Goal: Navigation & Orientation: Find specific page/section

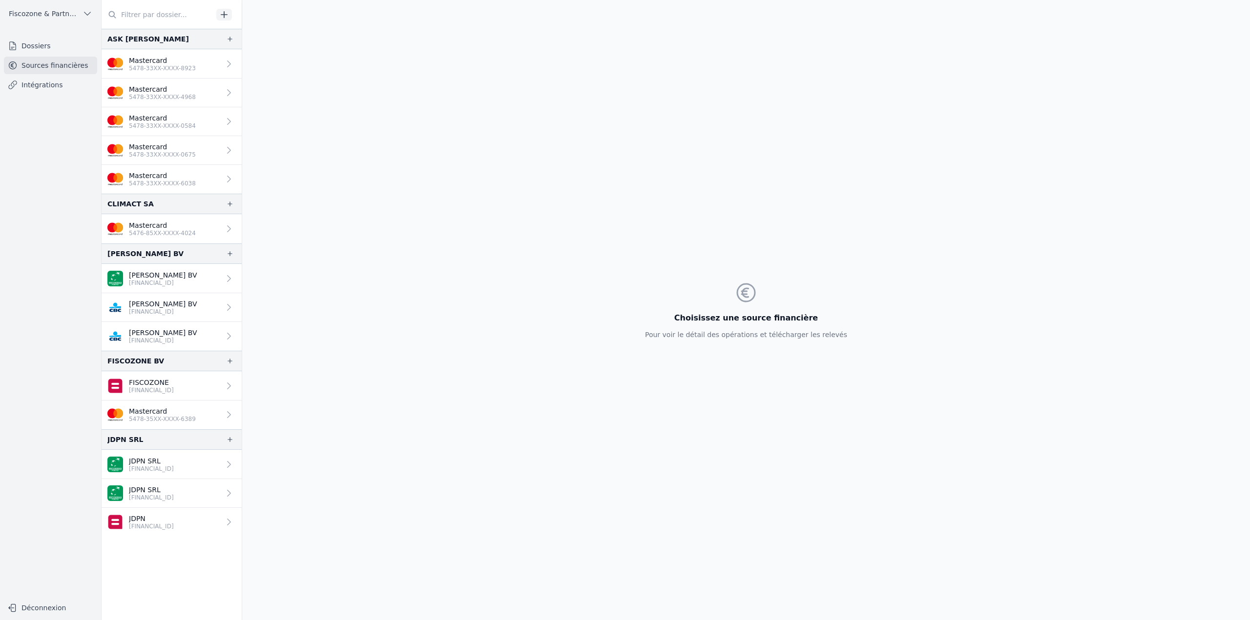
click at [192, 64] on link "Mastercard 5478-33XX-XXXX-8923" at bounding box center [172, 63] width 140 height 29
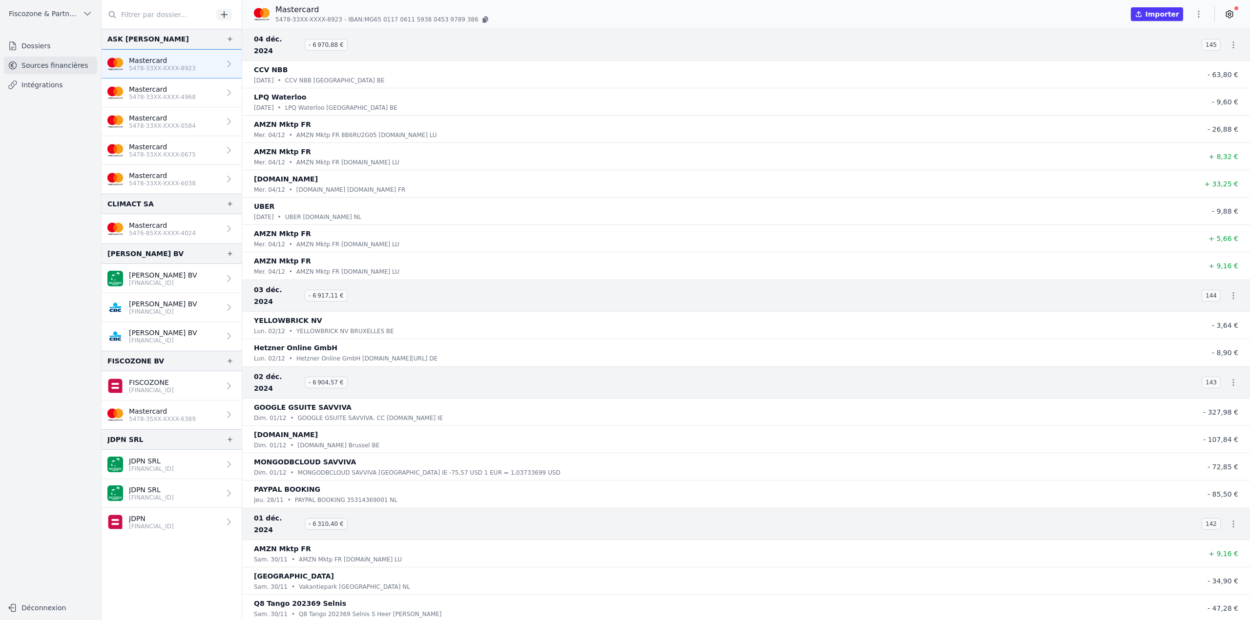
click at [195, 94] on link "Mastercard 5478-33XX-XXXX-4968" at bounding box center [172, 93] width 140 height 29
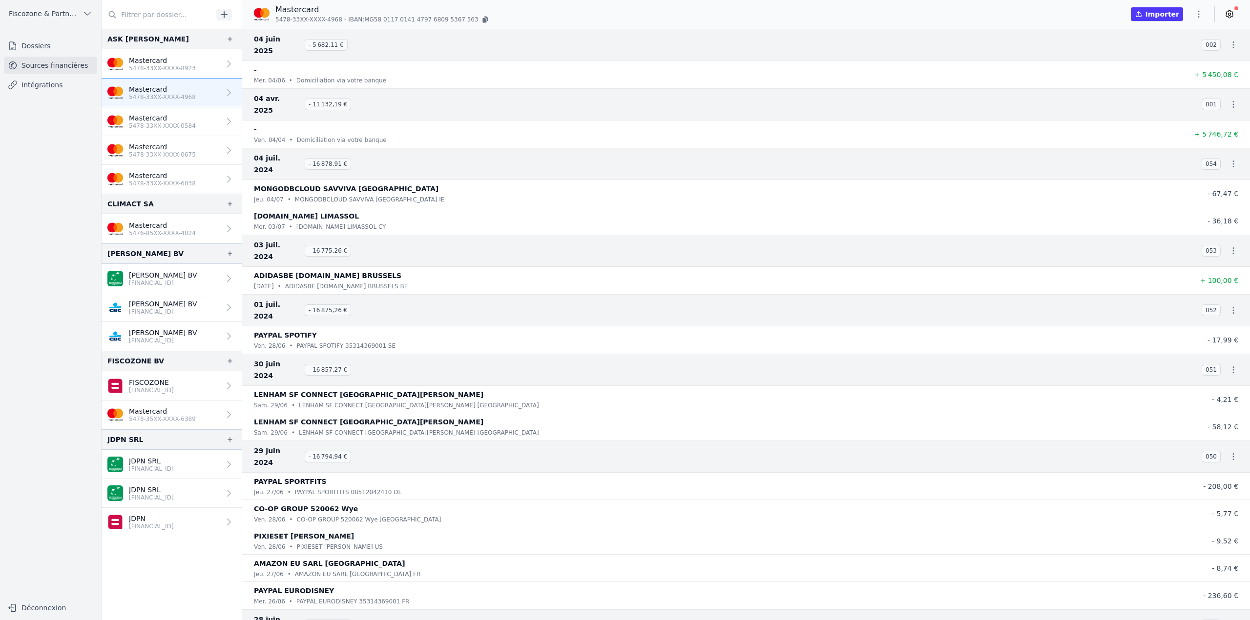
click at [192, 113] on link "Mastercard 5478-33XX-XXXX-0584" at bounding box center [172, 121] width 140 height 29
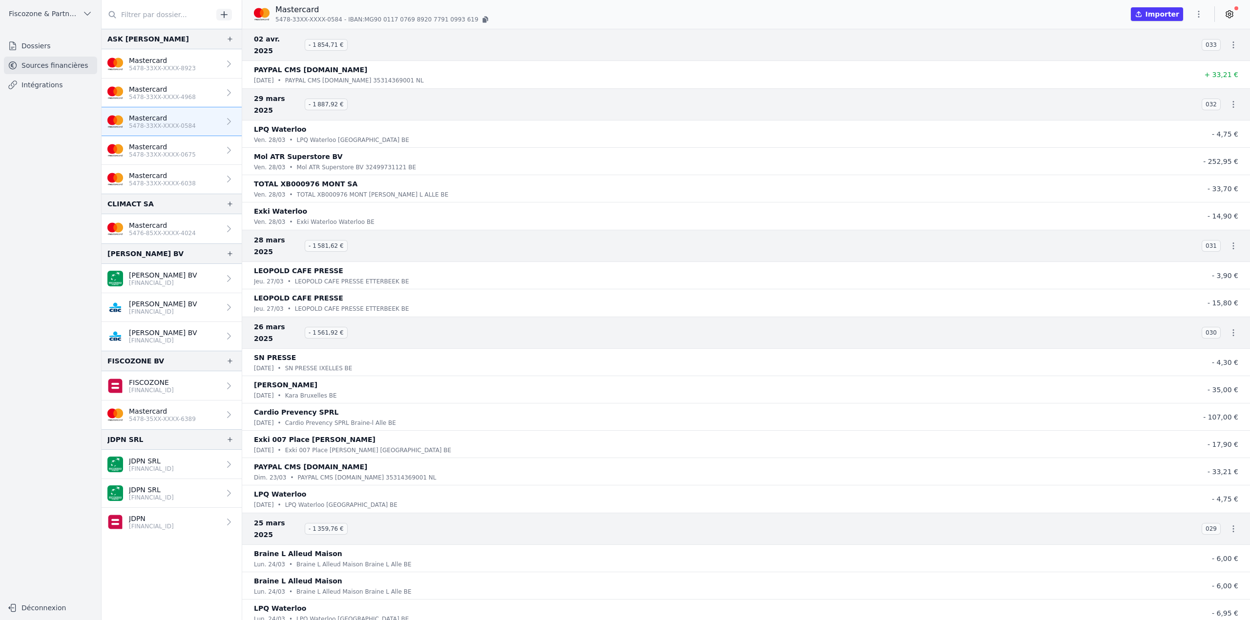
click at [187, 156] on p "5478-33XX-XXXX-0675" at bounding box center [162, 155] width 67 height 8
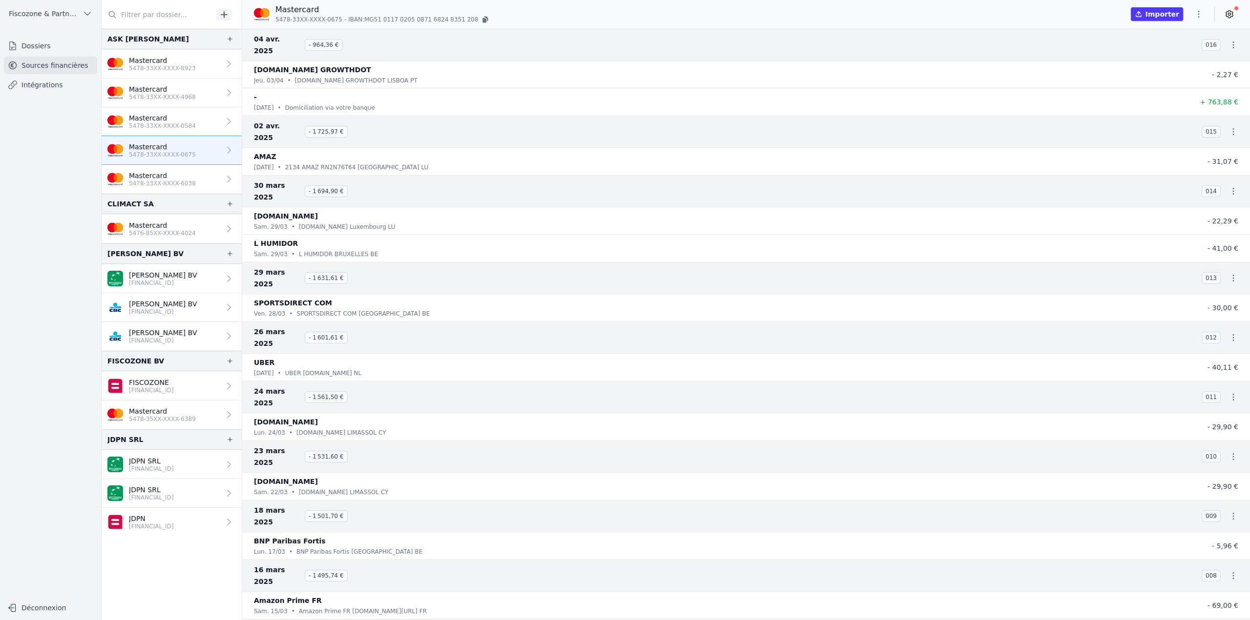
click at [190, 179] on link "Mastercard 5478-33XX-XXXX-6038" at bounding box center [172, 179] width 140 height 29
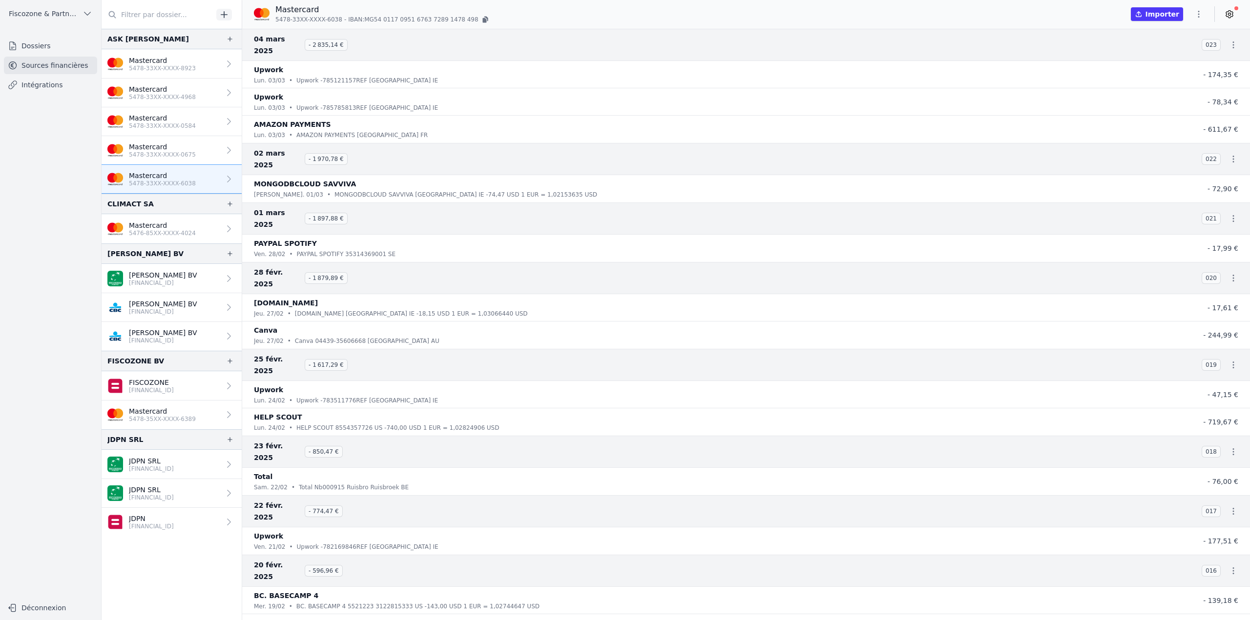
click at [190, 101] on link "Mastercard 5478-33XX-XXXX-4968" at bounding box center [172, 93] width 140 height 29
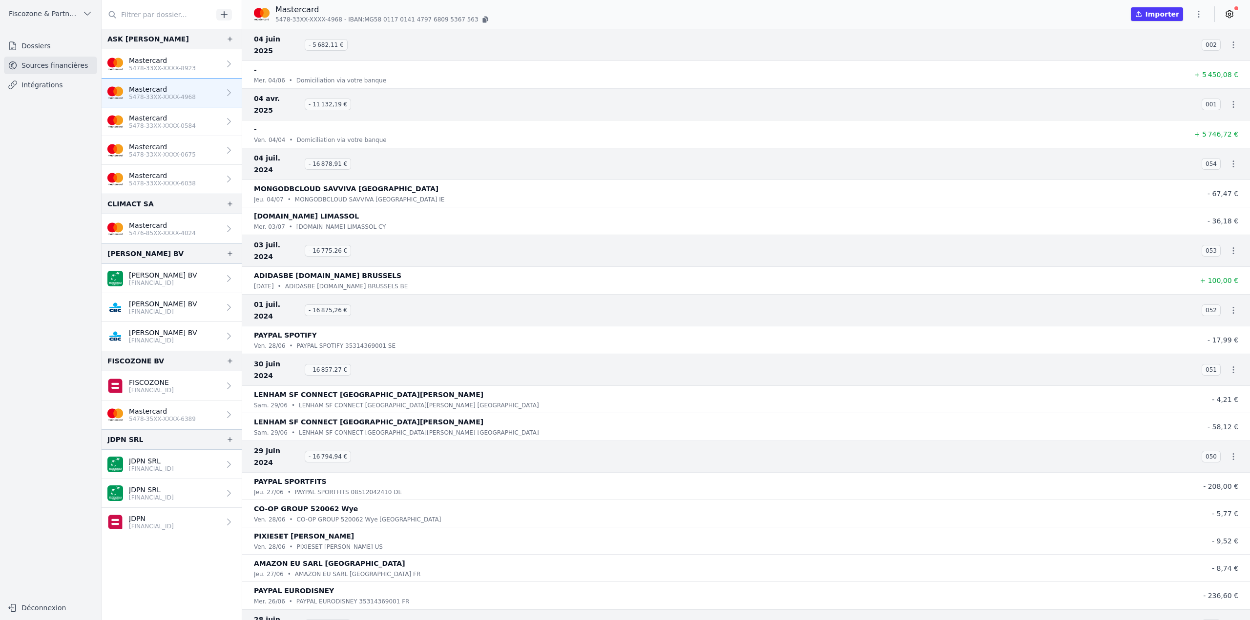
click at [193, 121] on link "Mastercard 5478-33XX-XXXX-0584" at bounding box center [172, 121] width 140 height 29
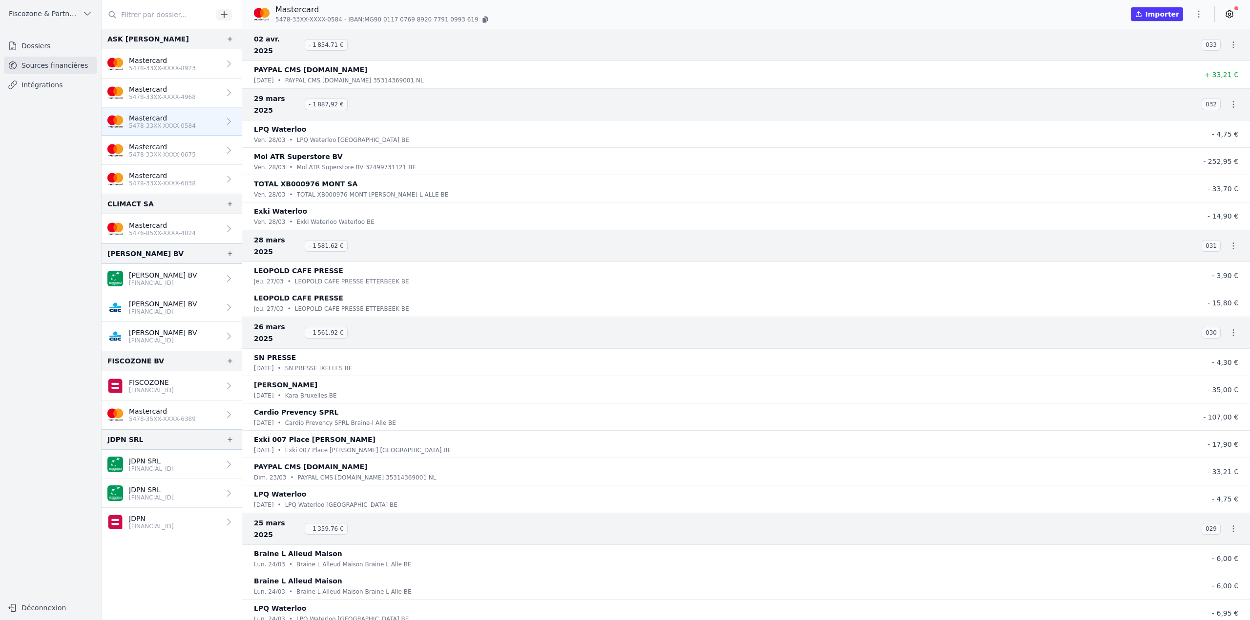
click at [196, 70] on link "Mastercard 5478-33XX-XXXX-8923" at bounding box center [172, 63] width 140 height 29
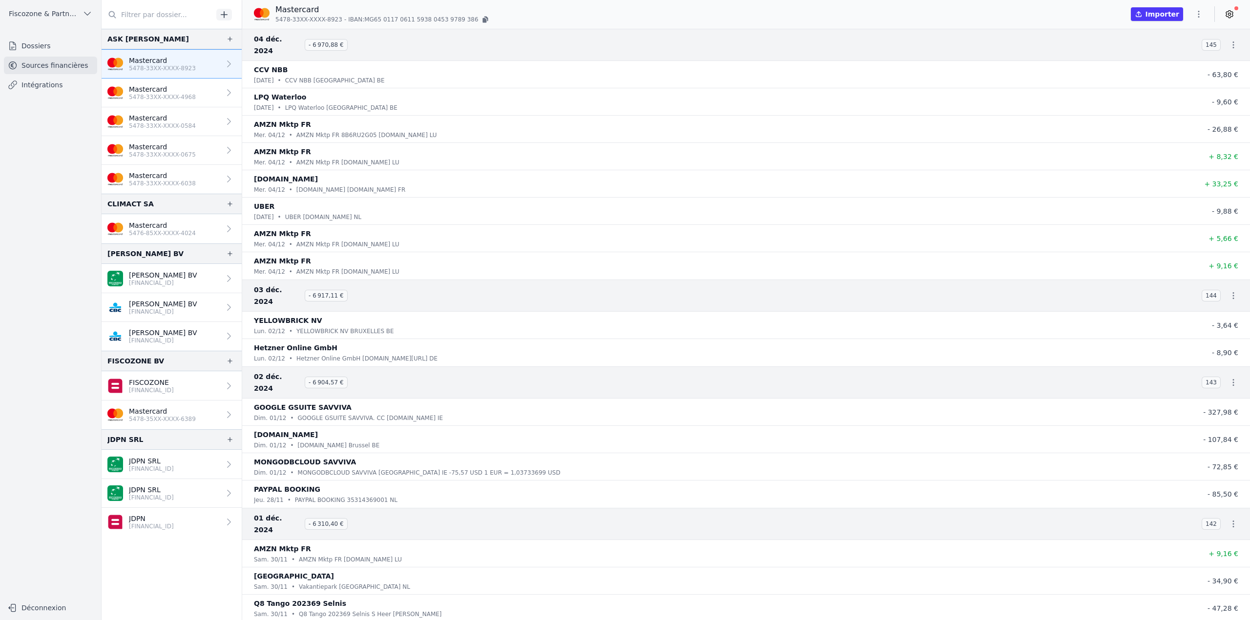
click at [197, 93] on link "Mastercard 5478-33XX-XXXX-4968" at bounding box center [172, 93] width 140 height 29
